Goal: Obtain resource: Obtain resource

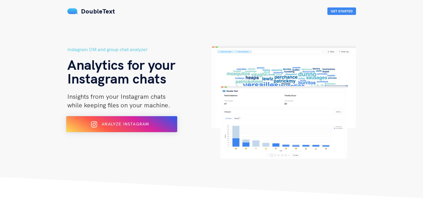
click at [133, 124] on span "Analyze Instagram" at bounding box center [125, 123] width 47 height 5
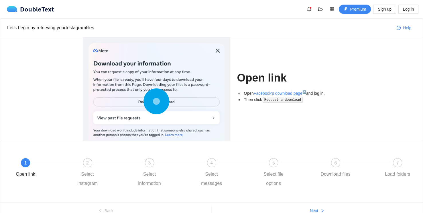
click at [133, 84] on div at bounding box center [157, 102] width 136 height 119
click at [283, 92] on link "Facebook's download page ↗" at bounding box center [280, 93] width 52 height 5
